Goal: Go to known website: Access a specific website the user already knows

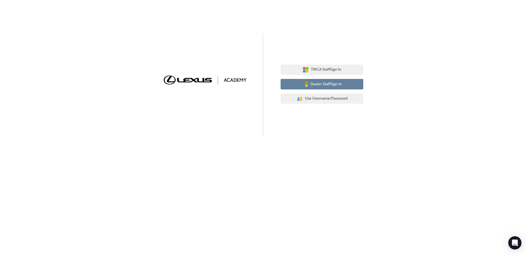
click at [310, 87] on span "Dealer Staff Sign In" at bounding box center [325, 84] width 31 height 6
